Goal: Check status: Check status

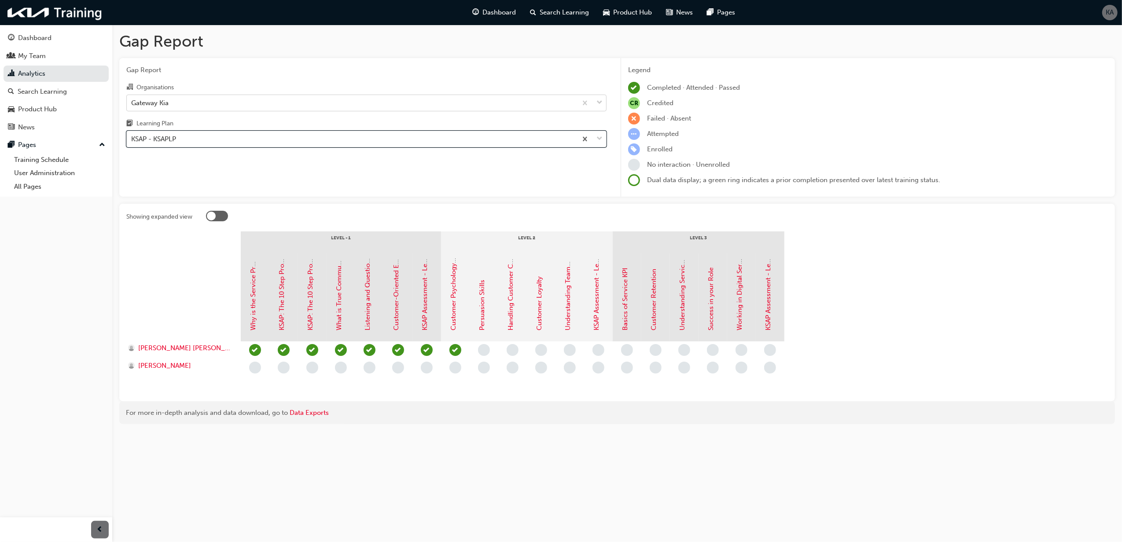
click at [268, 101] on div "Gateway Kia" at bounding box center [352, 102] width 450 height 15
click at [132, 101] on input "Organisations Gateway Kia" at bounding box center [131, 102] width 1 height 7
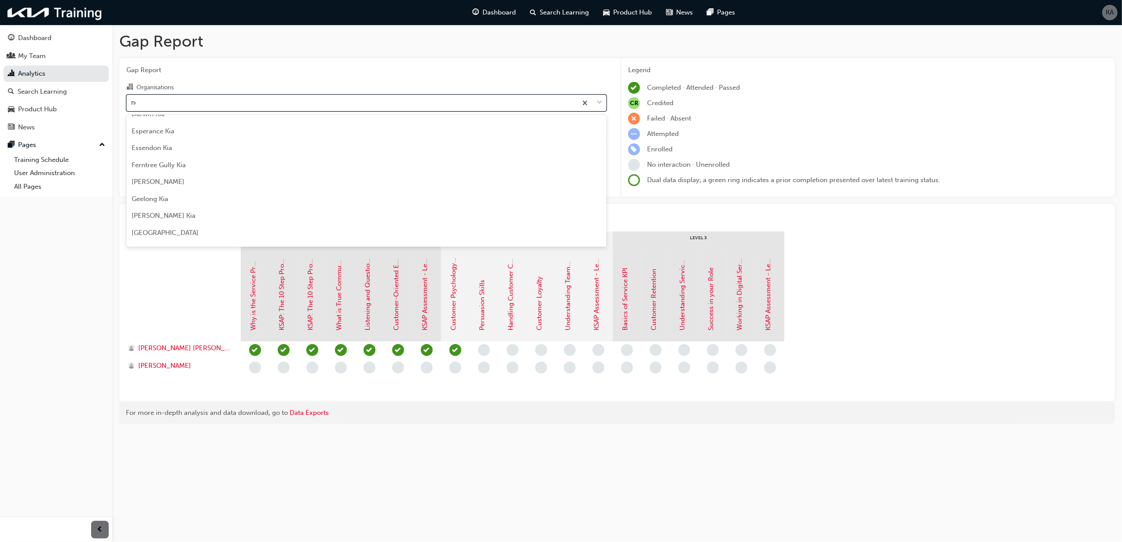
scroll to position [7, 0]
type input "new"
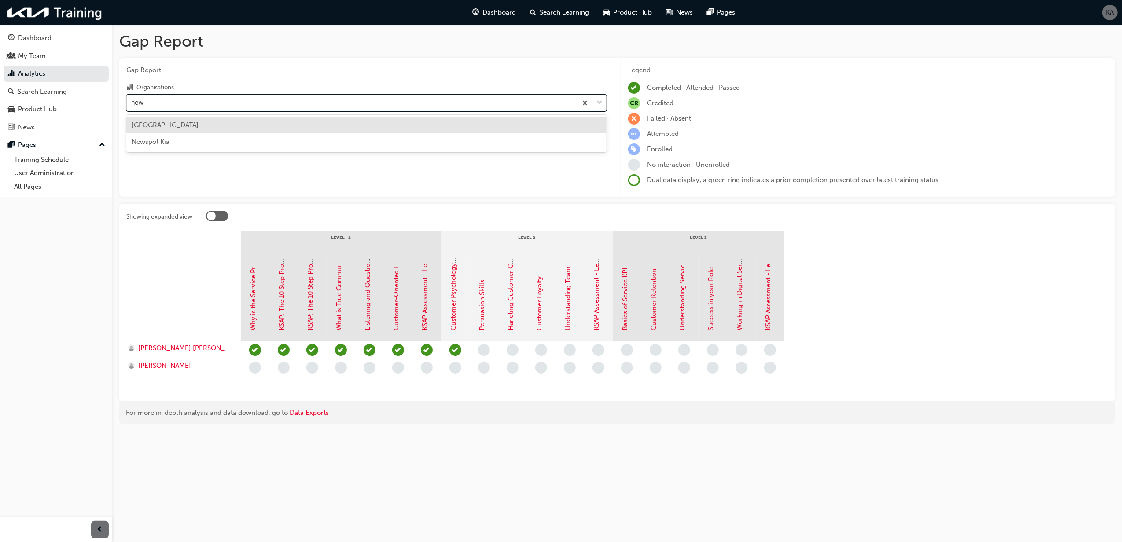
scroll to position [0, 0]
click at [245, 121] on div "[GEOGRAPHIC_DATA]" at bounding box center [366, 125] width 480 height 17
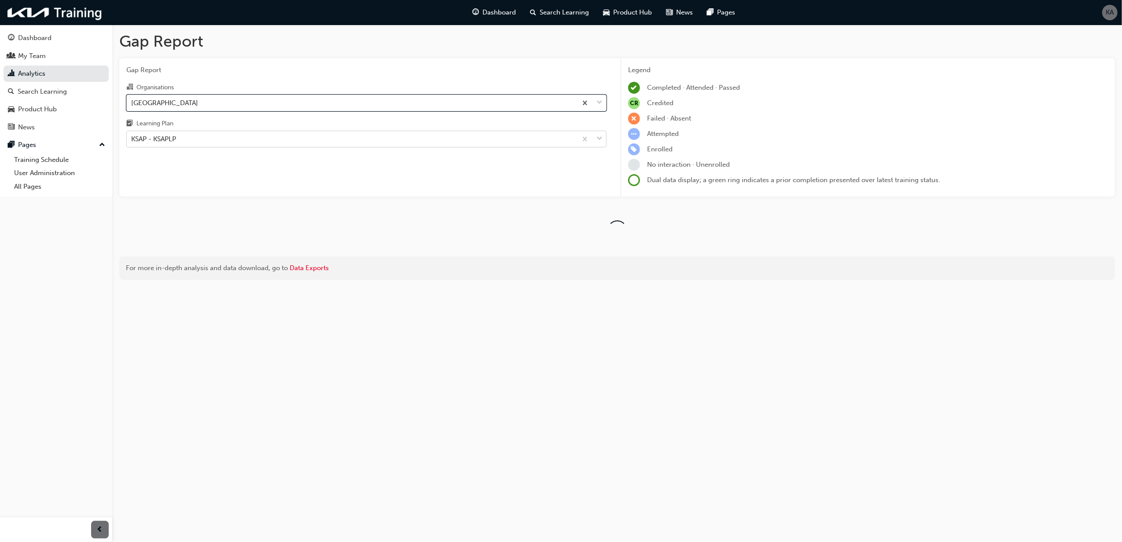
click at [269, 141] on div "KSAP - KSAPLP" at bounding box center [352, 139] width 450 height 15
click at [132, 141] on input "Learning Plan KSAP - KSAPLP" at bounding box center [131, 138] width 1 height 7
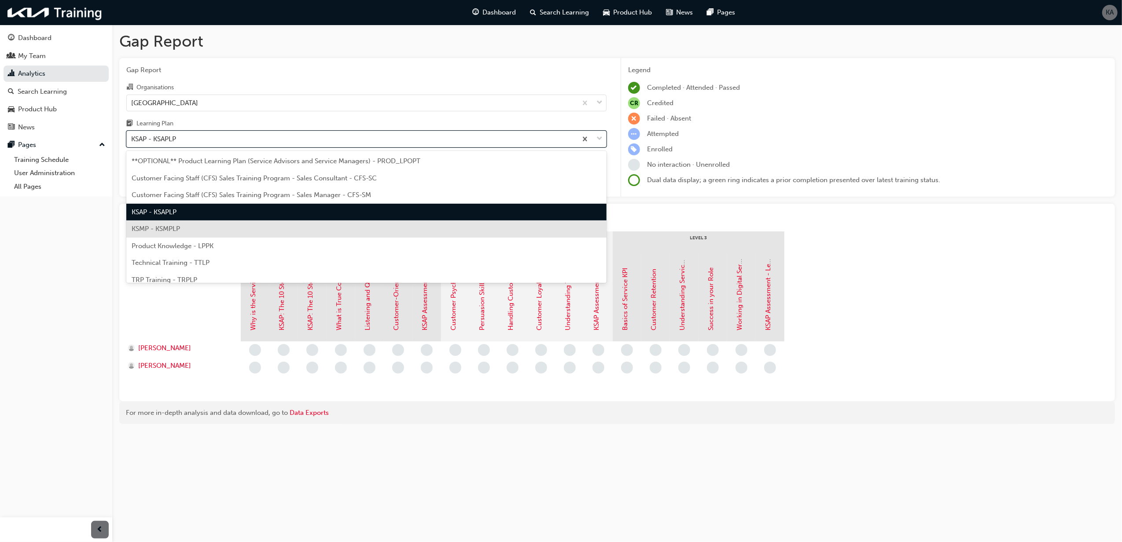
click at [185, 231] on div "KSMP - KSMPLP" at bounding box center [366, 229] width 480 height 17
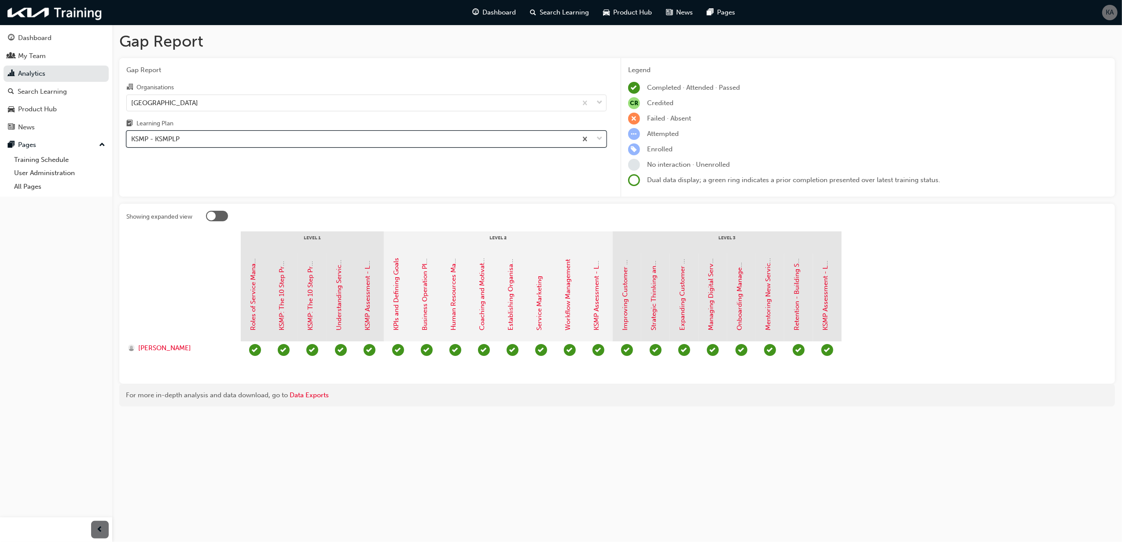
click at [247, 140] on div "KSMP - KSMPLP" at bounding box center [352, 139] width 450 height 15
click at [132, 140] on input "Learning Plan option KSMP - KSMPLP, selected. 0 results available. Select is fo…" at bounding box center [131, 138] width 1 height 7
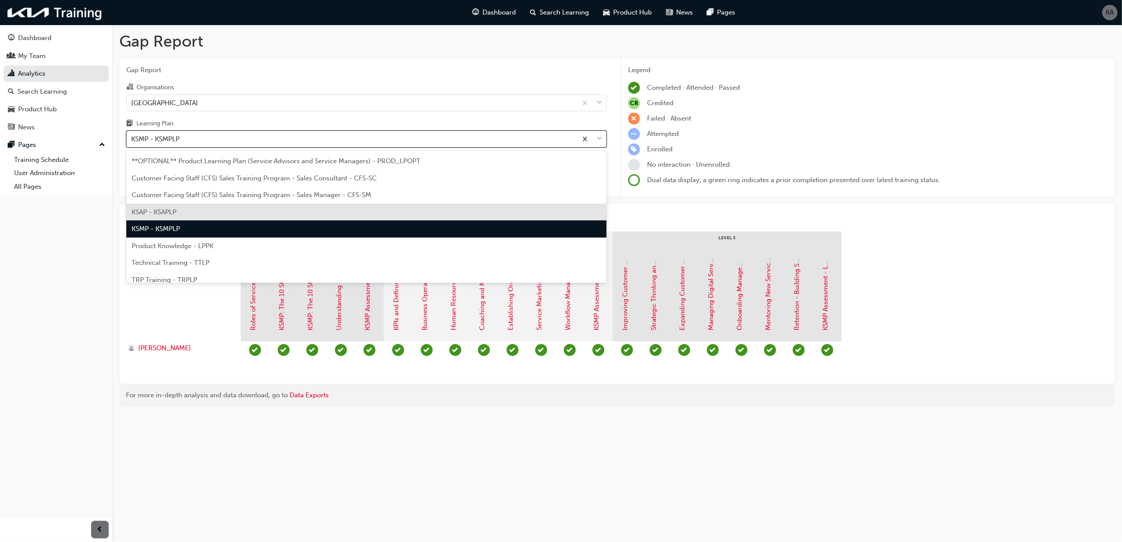
click at [177, 206] on div "KSAP - KSAPLP" at bounding box center [366, 212] width 480 height 17
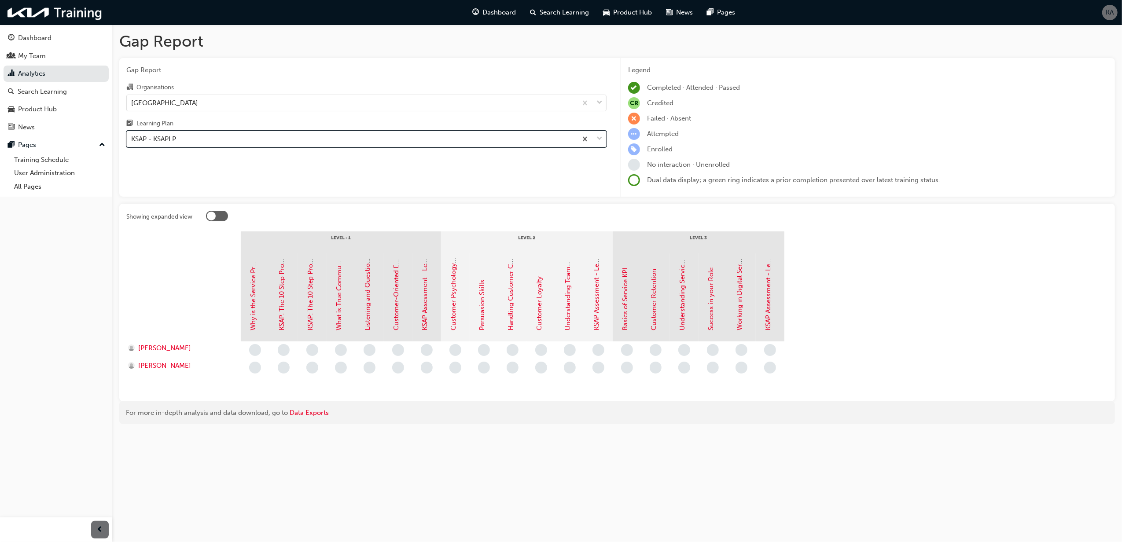
click at [239, 136] on div "KSAP - KSAPLP" at bounding box center [352, 139] width 450 height 15
click at [132, 136] on input "Learning Plan option KSAP - KSAPLP, selected. 0 results available. Select is fo…" at bounding box center [131, 138] width 1 height 7
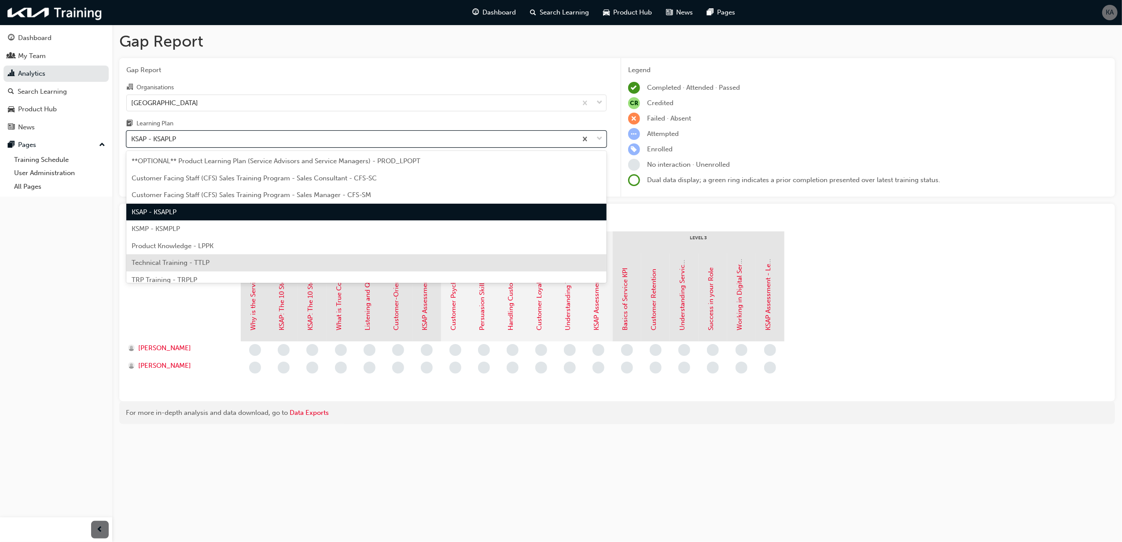
click at [236, 266] on div "Technical Training - TTLP" at bounding box center [366, 262] width 480 height 17
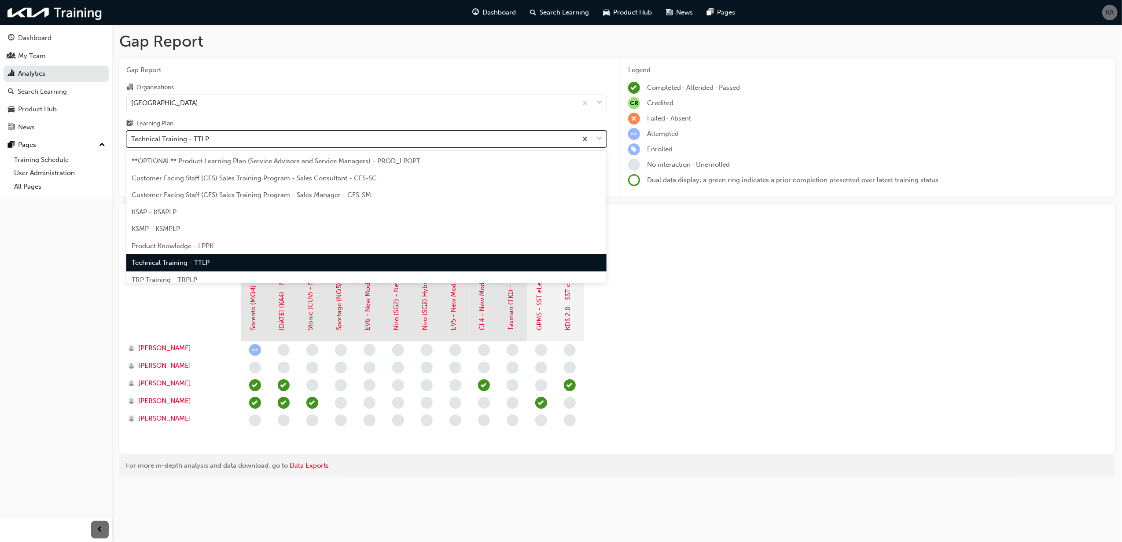
click at [217, 140] on div "Technical Training - TTLP" at bounding box center [352, 139] width 450 height 15
click at [132, 140] on input "Learning Plan option Technical Training - TTLP, selected. option Technical Trai…" at bounding box center [131, 138] width 1 height 7
click at [162, 275] on div "TRP Training - TRPLP" at bounding box center [366, 280] width 480 height 17
